Goal: Transaction & Acquisition: Purchase product/service

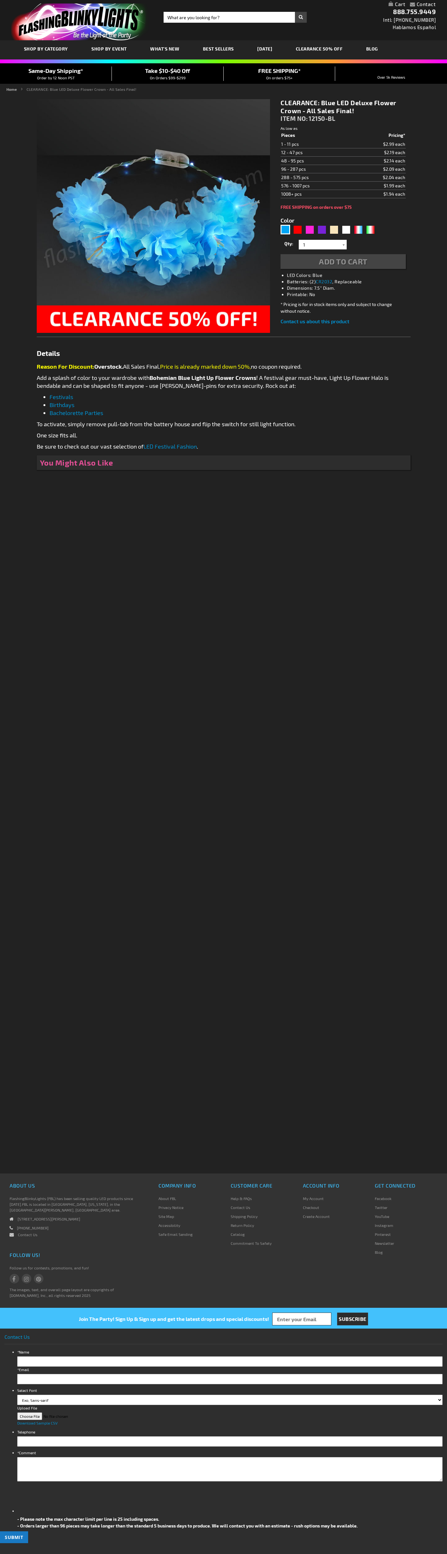
type input "5629"
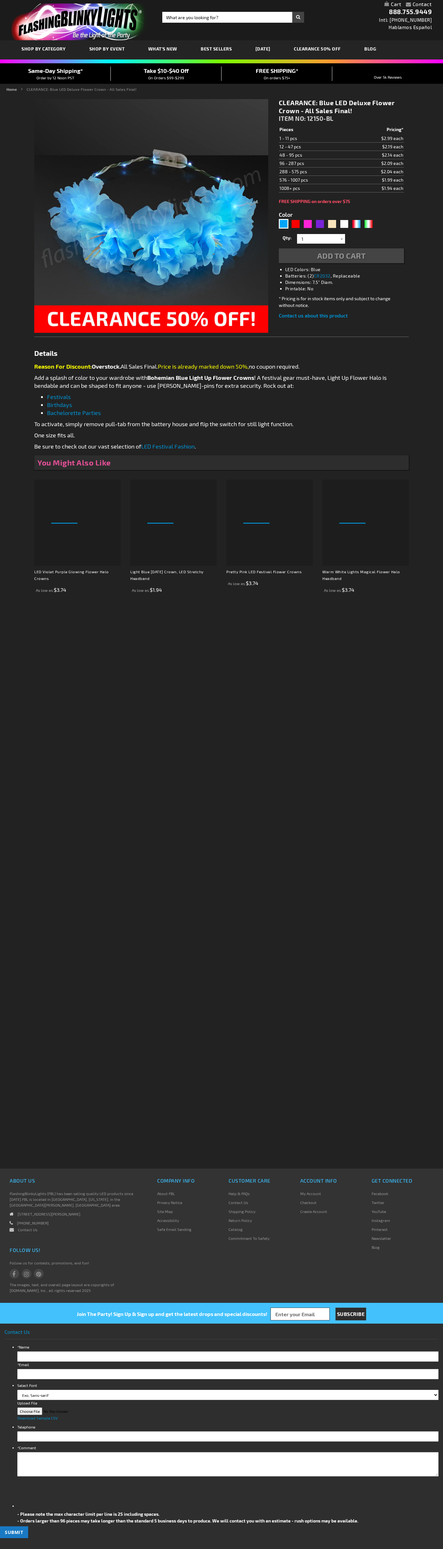
type input "5629"
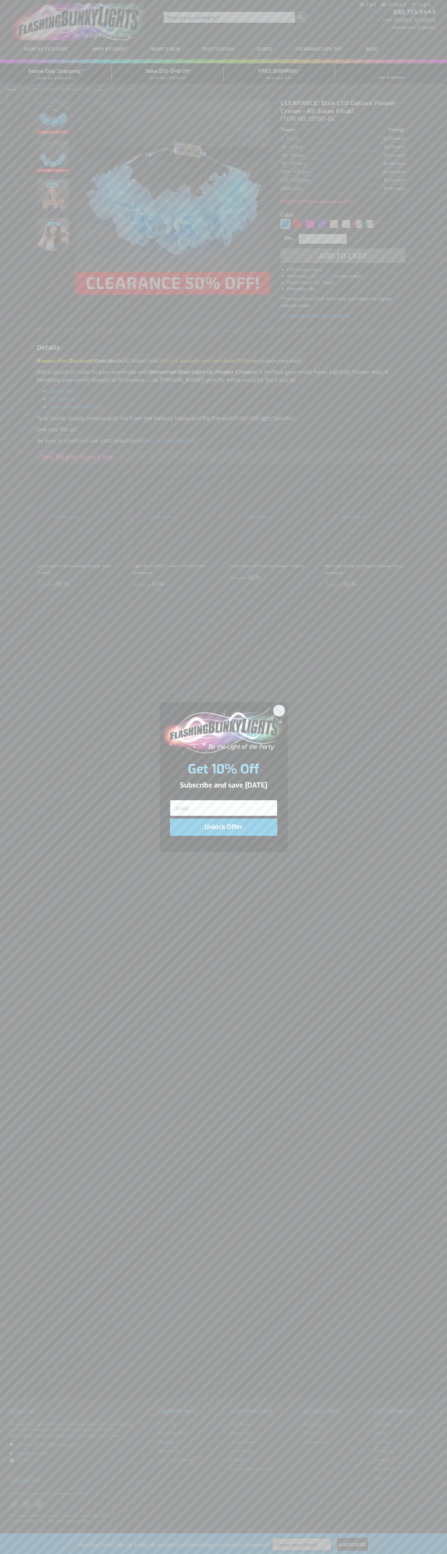
click at [279, 710] on icon "Close dialog" at bounding box center [279, 710] width 4 height 4
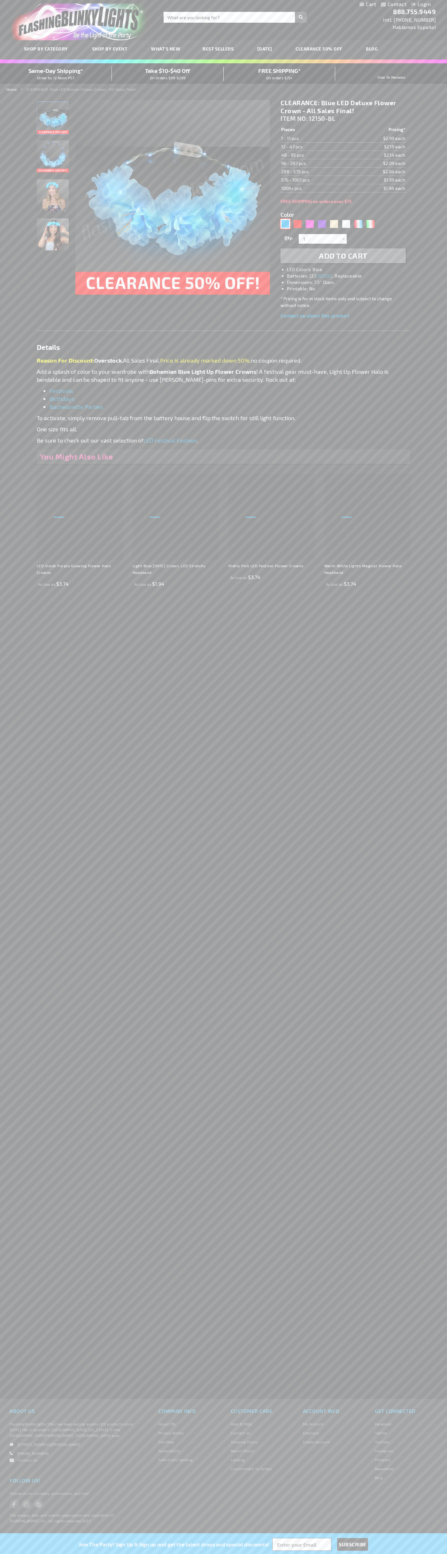
click at [286, 224] on div "Blue" at bounding box center [286, 224] width 10 height 10
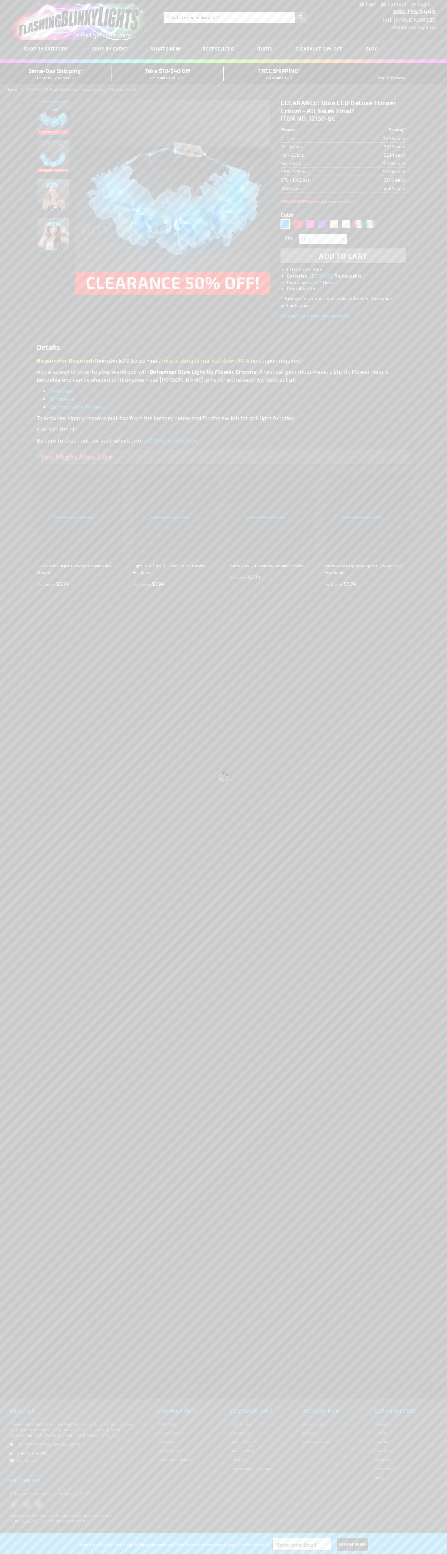
select select
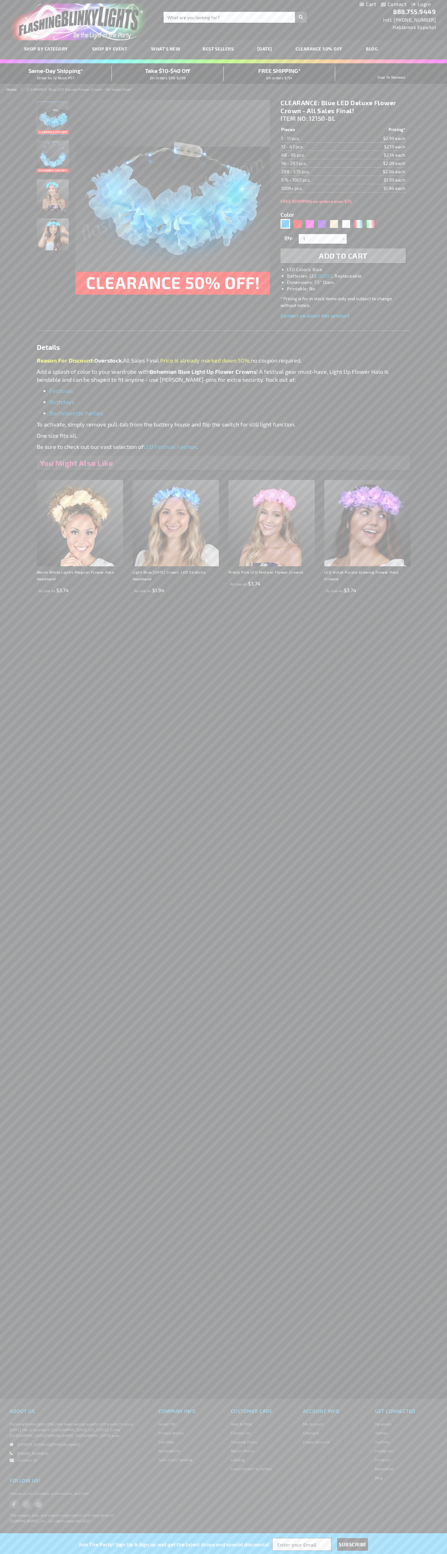
click at [343, 256] on span "Add to Cart" at bounding box center [343, 255] width 49 height 9
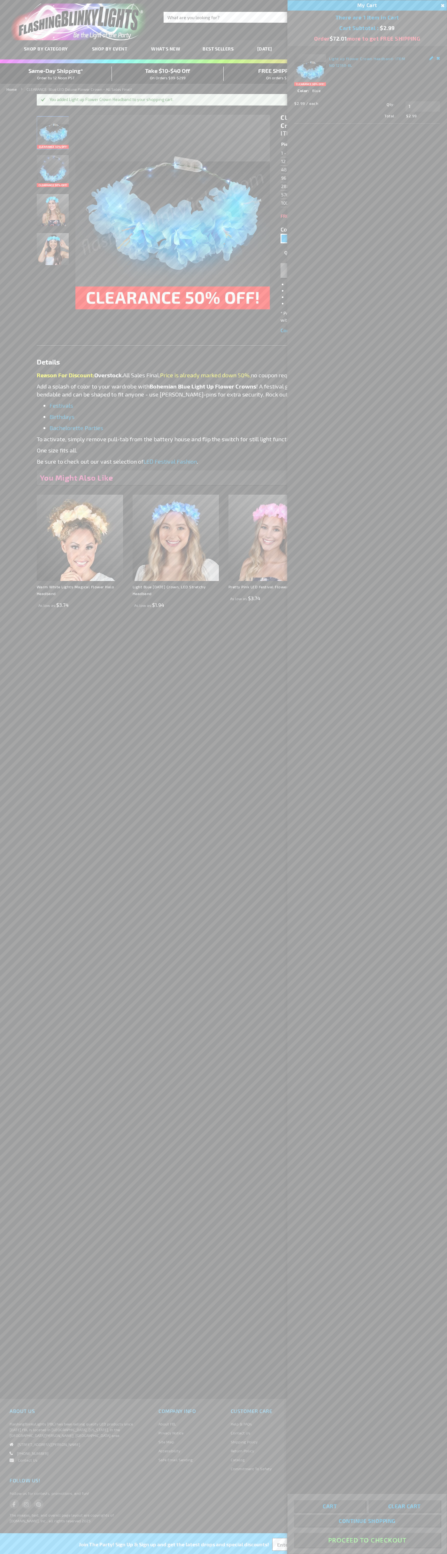
click at [367, 1540] on button "Proceed To Checkout" at bounding box center [367, 1540] width 146 height 14
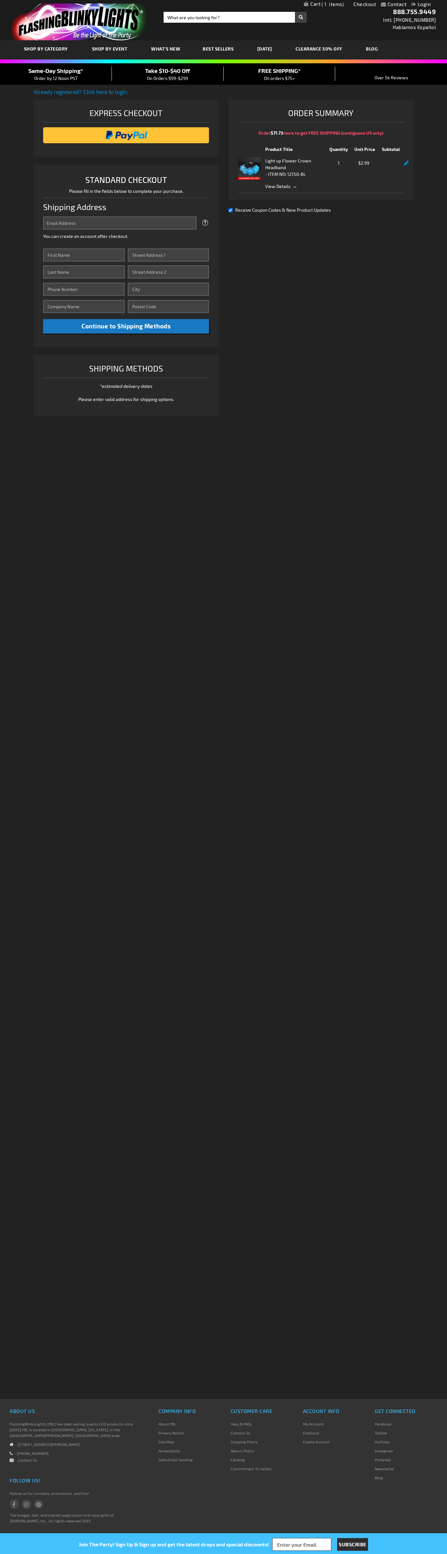
select select "US"
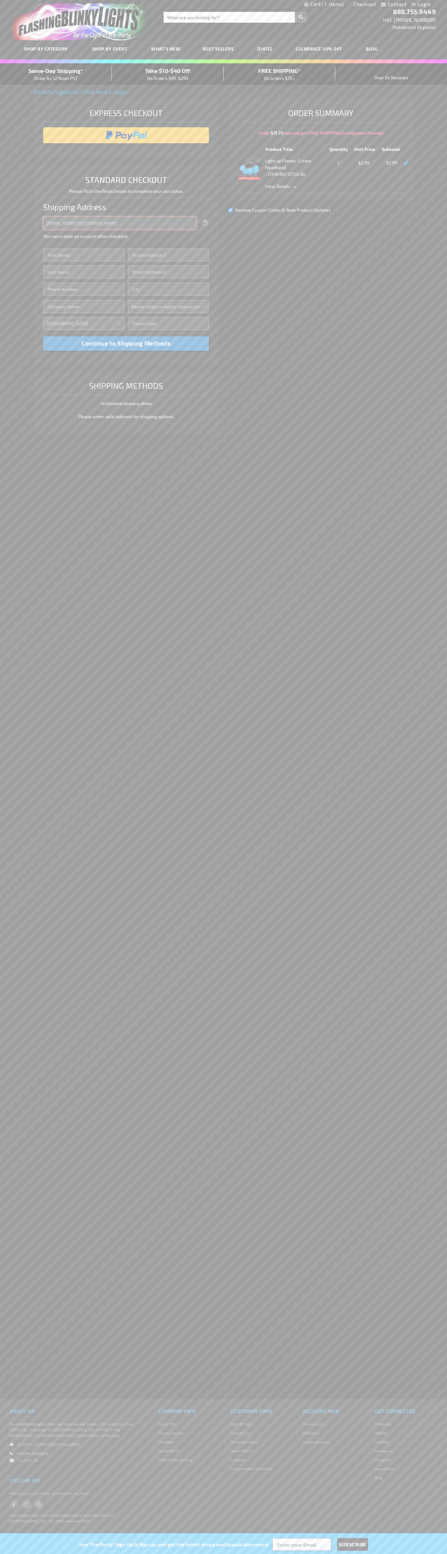
type input "johnsmith005@storebotmail.joonix.net"
type input "John"
type input "4581 Webb Street"
type input "First floor"
type input "pryor"
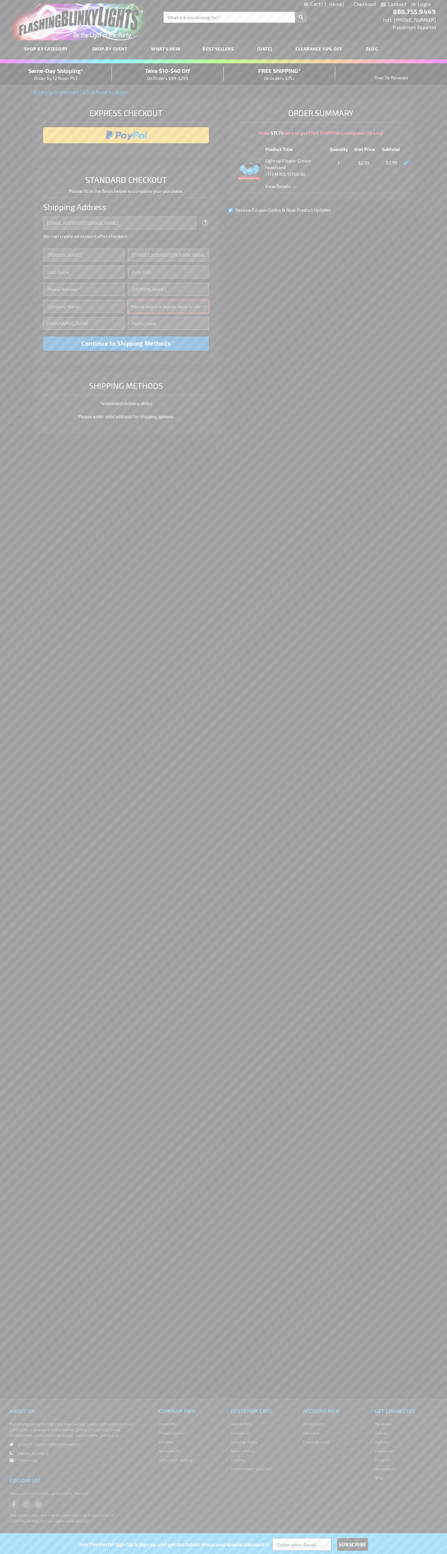
select select "48"
type input "74361"
type input "Smith"
type input "6502530000"
type input "John Smith"
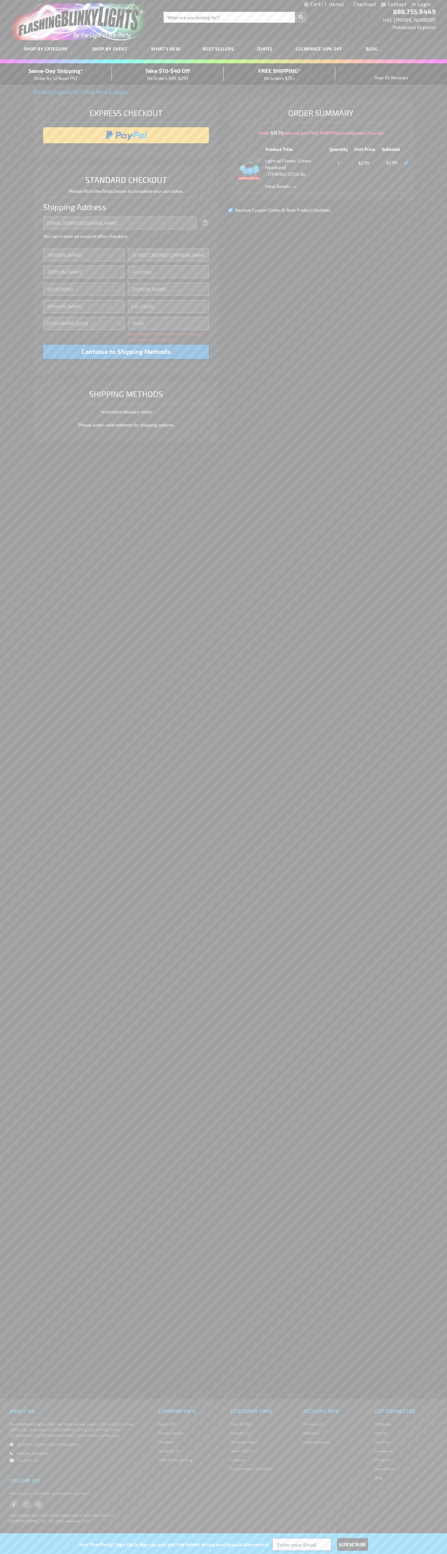
click at [56, 74] on div "Same-Day Shipping* Order by 12 Noon PST" at bounding box center [56, 74] width 112 height 15
click at [126, 135] on input "image" at bounding box center [126, 135] width 160 height 13
